Goal: Download file/media

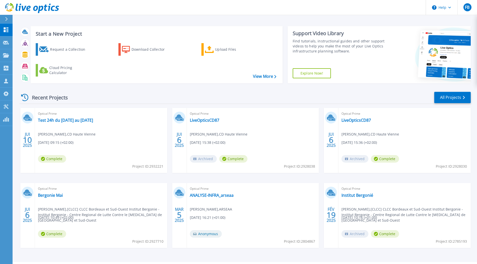
scroll to position [14, 0]
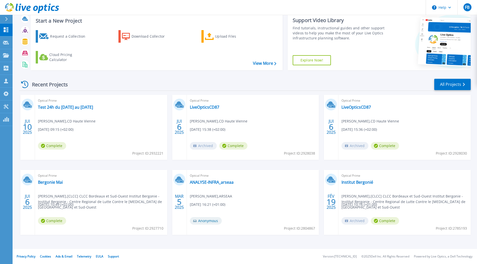
click at [373, 200] on span "Bastien Bolota , [CLCC] CLCC Bordeaux et Sud-Ouest Institut Bergonie - Institut…" at bounding box center [405, 202] width 129 height 17
click at [356, 178] on span "Optical Prime" at bounding box center [404, 176] width 126 height 6
click at [360, 182] on link "Institut Bergonié" at bounding box center [357, 182] width 32 height 5
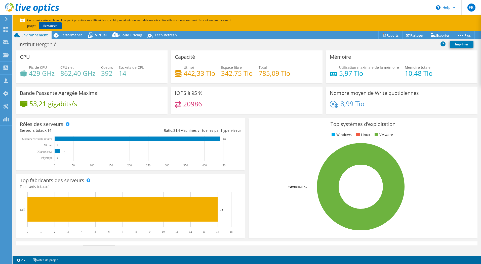
click at [40, 25] on link "Restaurer" at bounding box center [50, 25] width 23 height 7
click at [72, 35] on span "Performance" at bounding box center [71, 35] width 22 height 5
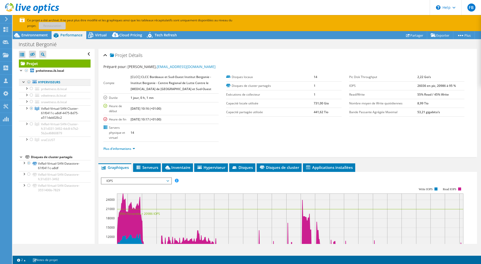
click at [28, 82] on div at bounding box center [28, 82] width 5 height 6
drag, startPoint x: 28, startPoint y: 82, endPoint x: 31, endPoint y: 83, distance: 3.2
click at [28, 82] on div at bounding box center [28, 82] width 5 height 6
click at [32, 35] on span "Environnement" at bounding box center [34, 35] width 26 height 5
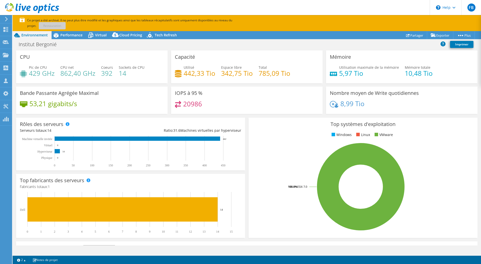
click at [129, 95] on div "Bande Passante Agrégée Maximal 53,21 gigabits/s" at bounding box center [91, 100] width 151 height 27
click at [75, 33] on span "Performance" at bounding box center [71, 35] width 22 height 5
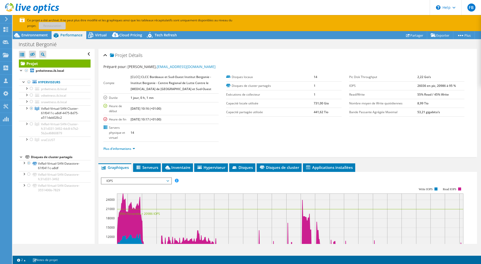
click at [44, 24] on p "Ce projet a été archivé. Il ne peut plus être modifié et les graphiques ainsi q…" at bounding box center [143, 23] width 246 height 11
click at [29, 34] on span "Environnement" at bounding box center [34, 35] width 26 height 5
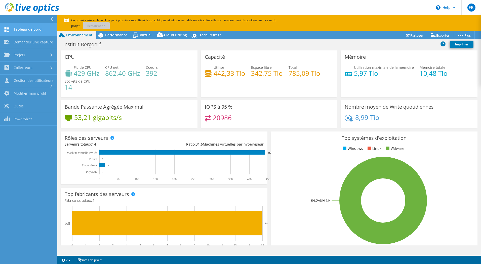
click at [32, 30] on link "Tableau de bord" at bounding box center [28, 29] width 57 height 13
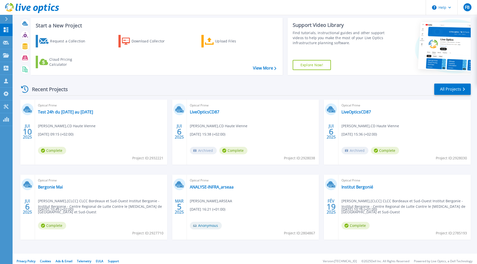
scroll to position [14, 0]
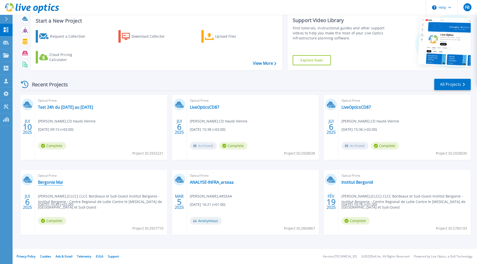
click at [47, 180] on link "Bergonie Mai" at bounding box center [50, 182] width 25 height 5
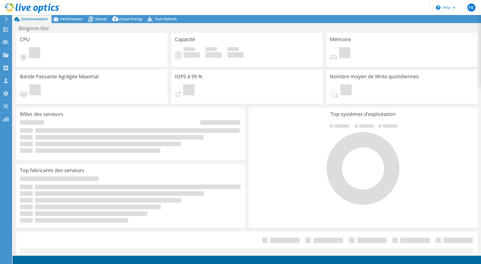
select select "USD"
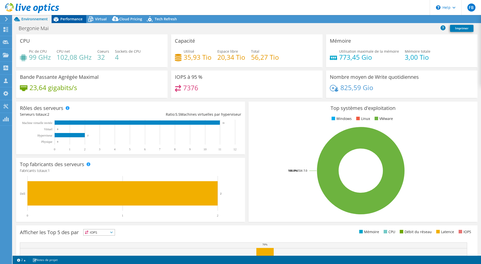
click at [72, 19] on span "Performance" at bounding box center [71, 19] width 22 height 5
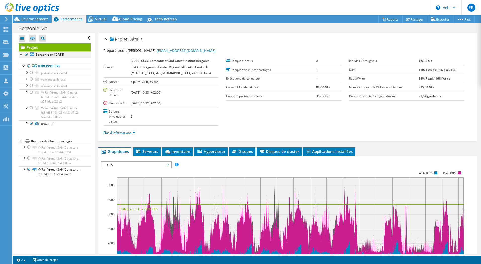
click at [25, 54] on div at bounding box center [26, 55] width 5 height 6
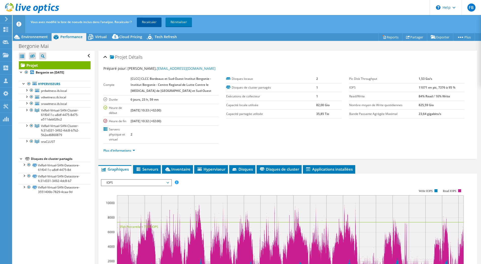
click at [155, 20] on link "Recalculer" at bounding box center [149, 22] width 25 height 9
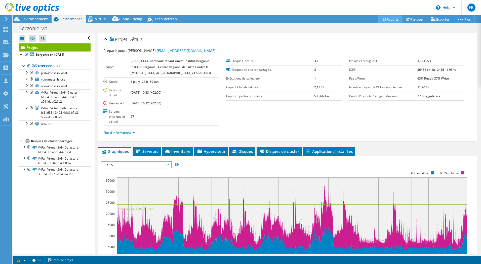
click at [389, 19] on link "Reports" at bounding box center [390, 19] width 24 height 8
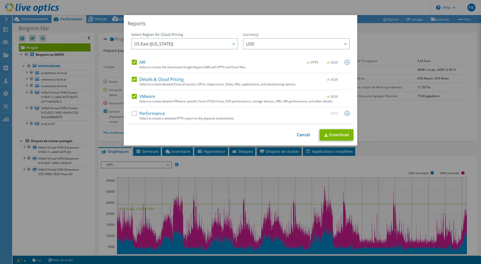
click at [132, 62] on label "AIR" at bounding box center [139, 62] width 14 height 5
click at [0, 0] on input "AIR" at bounding box center [0, 0] width 0 height 0
click at [133, 79] on label "Details & Cloud Pricing" at bounding box center [158, 79] width 52 height 5
click at [0, 0] on input "Details & Cloud Pricing" at bounding box center [0, 0] width 0 height 0
click at [340, 134] on link "Download" at bounding box center [336, 134] width 34 height 11
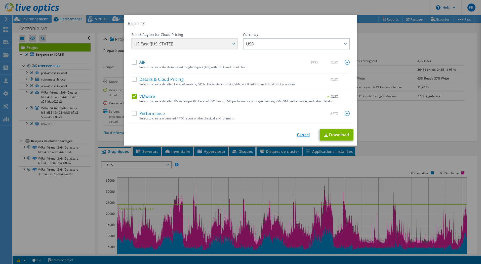
click at [297, 136] on link "Cancel" at bounding box center [303, 135] width 13 height 5
